Goal: Task Accomplishment & Management: Complete application form

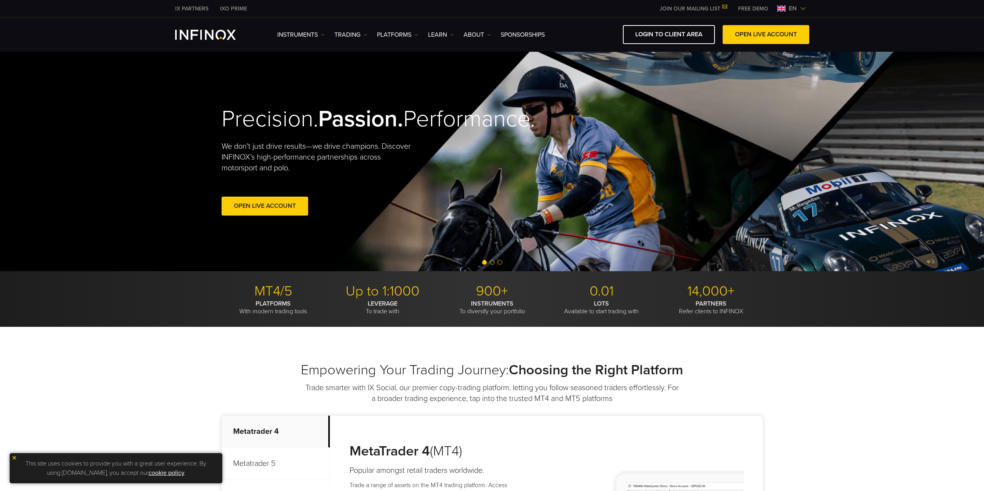
click at [804, 12] on div "en" at bounding box center [791, 8] width 35 height 9
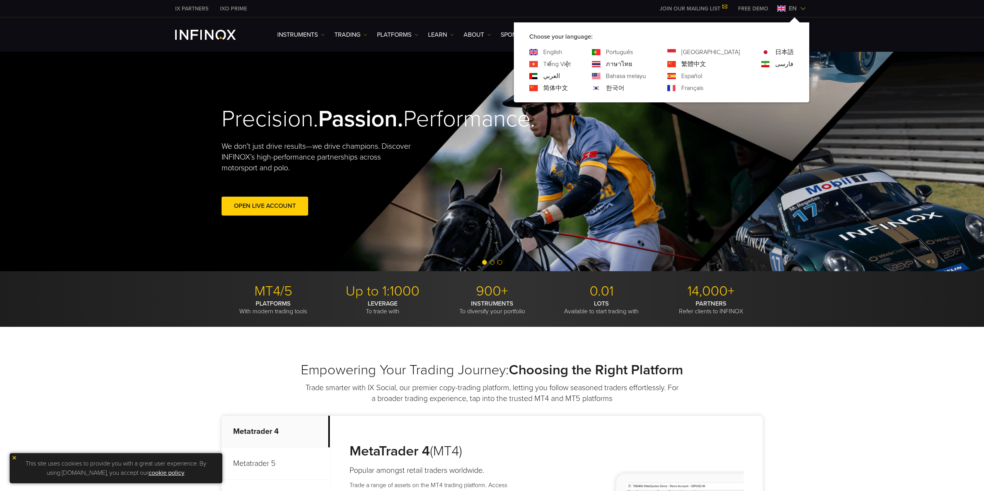
click at [636, 83] on div "Português ภาษาไทย Bahasa melayu 한국어" at bounding box center [619, 70] width 54 height 45
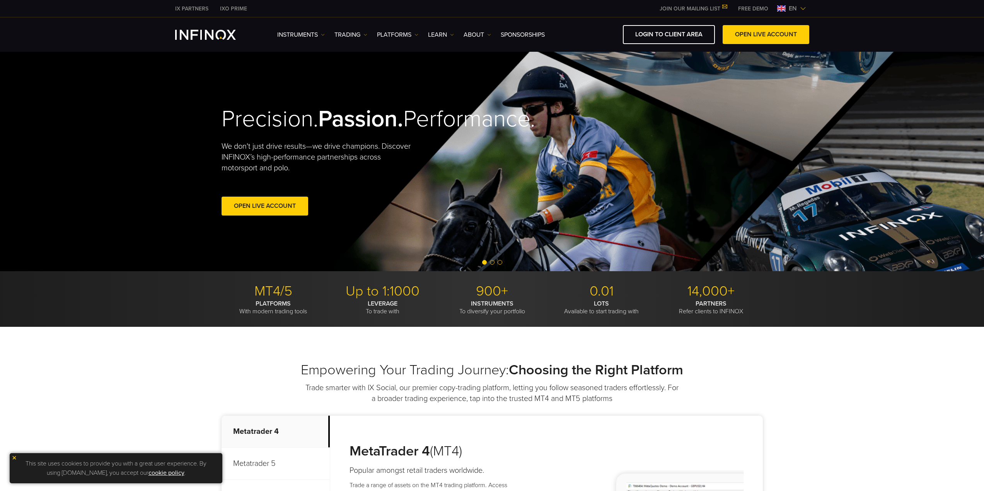
click at [798, 5] on span "en" at bounding box center [793, 8] width 14 height 9
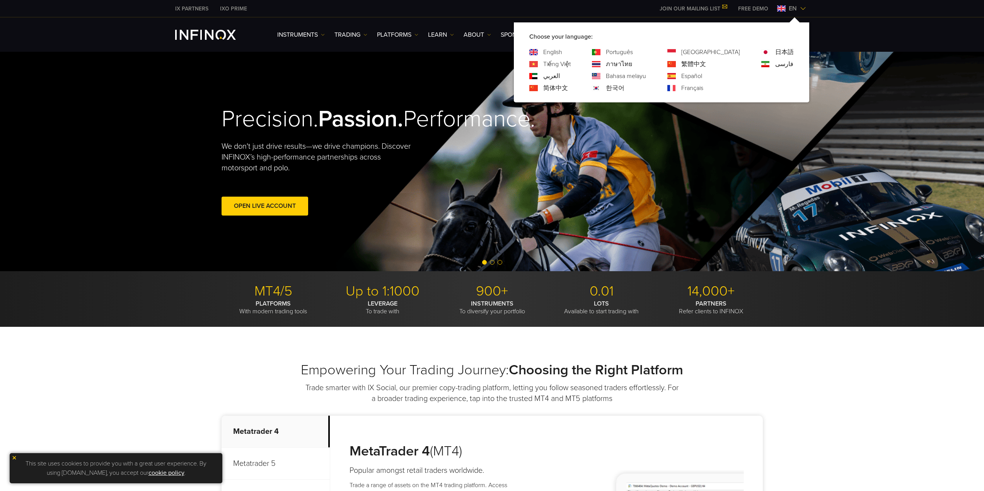
click at [624, 85] on link "한국어" at bounding box center [615, 88] width 19 height 9
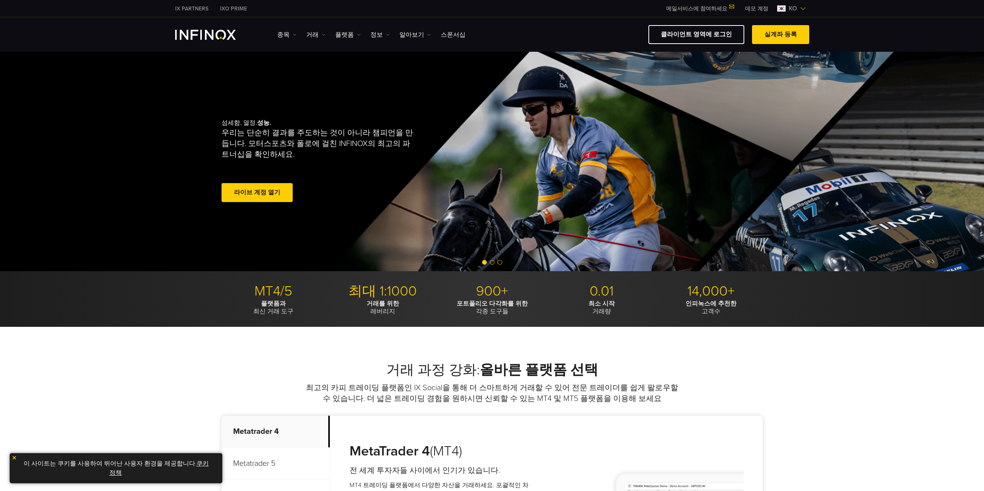
click at [787, 38] on link "실계좌 등록" at bounding box center [780, 34] width 57 height 19
click at [681, 37] on link "클라이언트 영역에 로그인" at bounding box center [696, 34] width 96 height 19
